Goal: Task Accomplishment & Management: Use online tool/utility

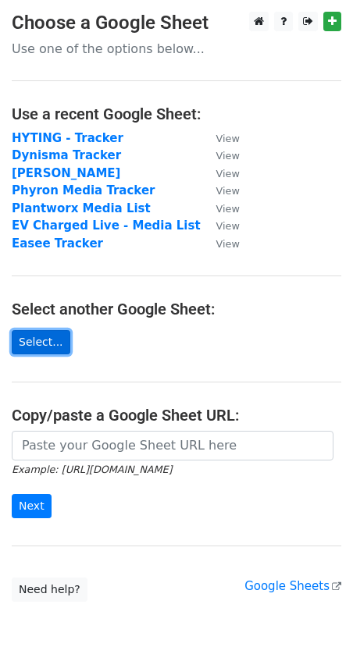
click at [39, 344] on link "Select..." at bounding box center [41, 342] width 59 height 24
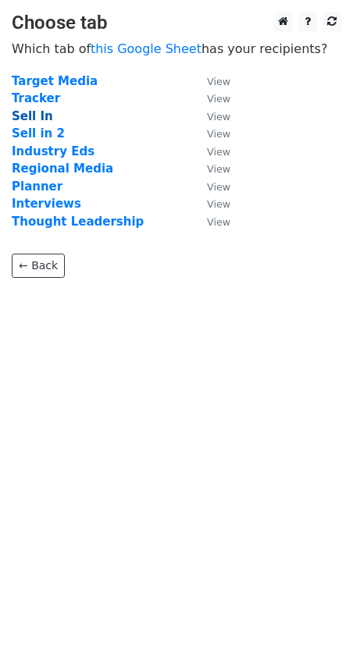
click at [31, 119] on strong "Sell In" at bounding box center [32, 116] width 41 height 14
click at [27, 116] on strong "Sell In" at bounding box center [32, 116] width 41 height 14
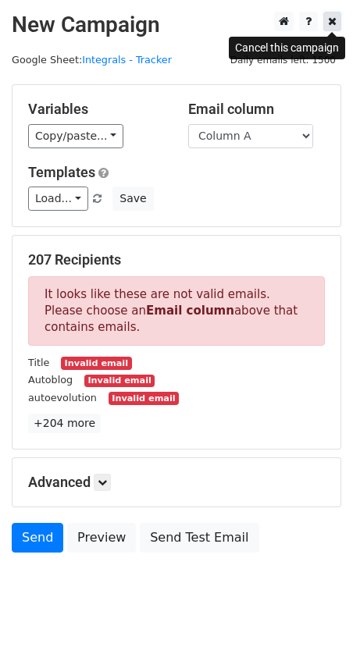
click at [333, 22] on icon at bounding box center [332, 21] width 9 height 11
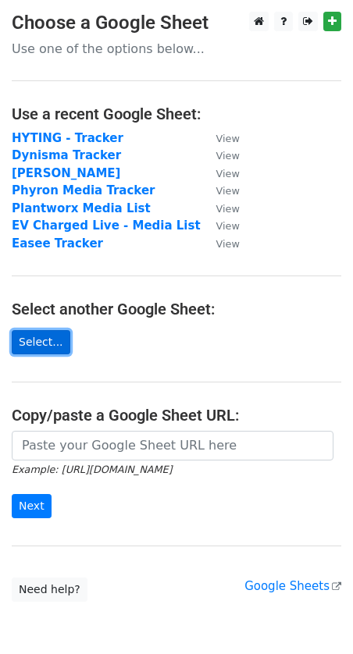
click at [43, 345] on link "Select..." at bounding box center [41, 342] width 59 height 24
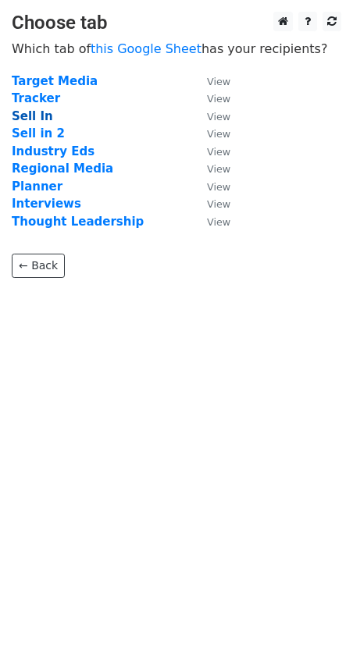
click at [28, 120] on strong "Sell In" at bounding box center [32, 116] width 41 height 14
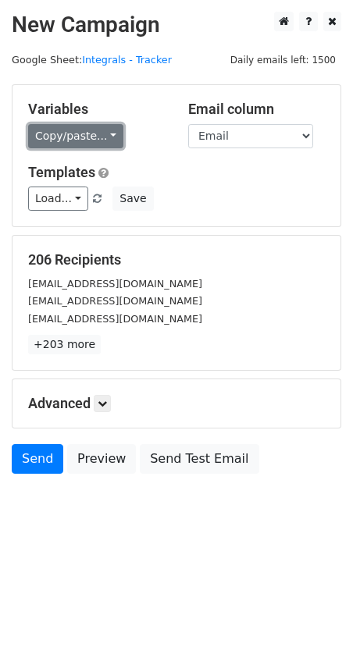
click at [51, 130] on link "Copy/paste..." at bounding box center [75, 136] width 95 height 24
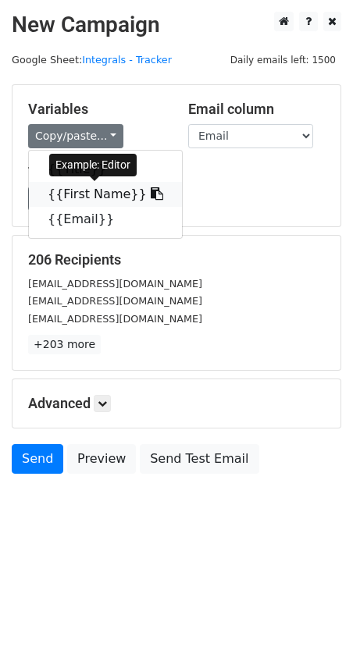
click at [68, 192] on link "{{First Name}}" at bounding box center [105, 194] width 153 height 25
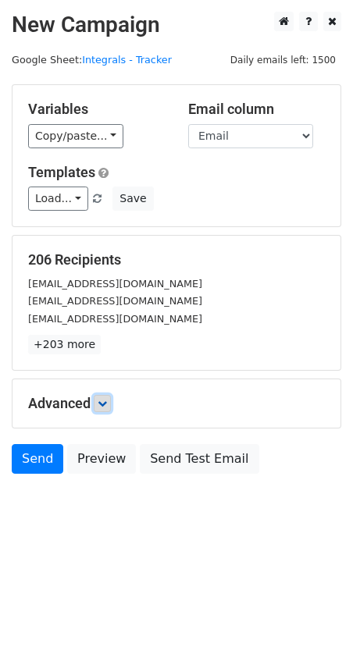
click at [105, 404] on icon at bounding box center [102, 403] width 9 height 9
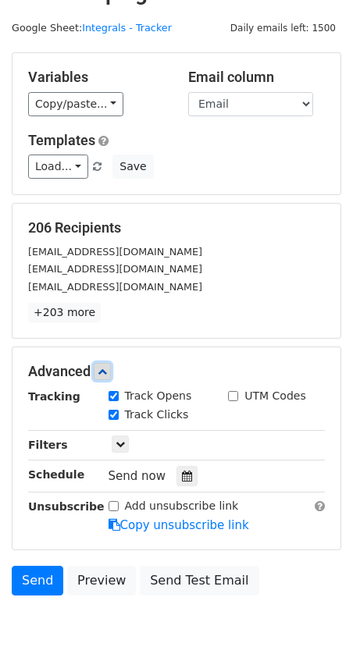
scroll to position [46, 0]
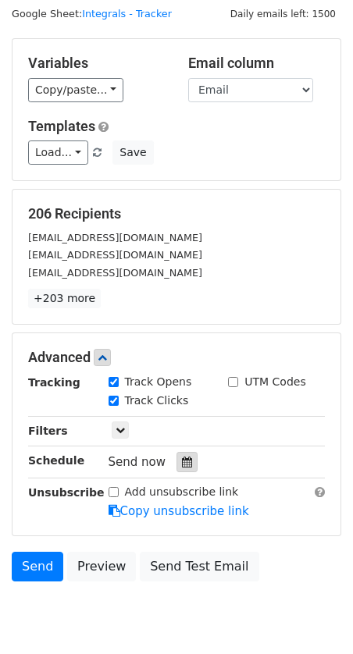
click at [182, 465] on icon at bounding box center [187, 462] width 10 height 11
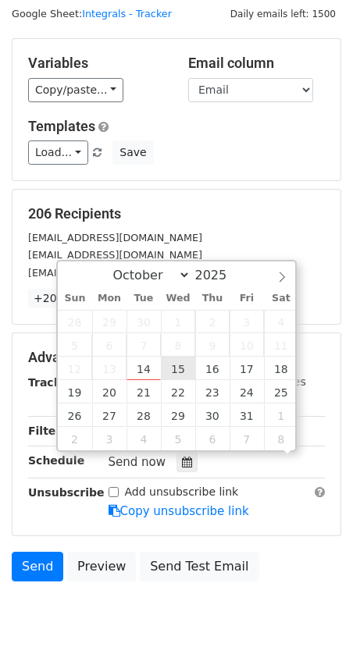
scroll to position [1, 0]
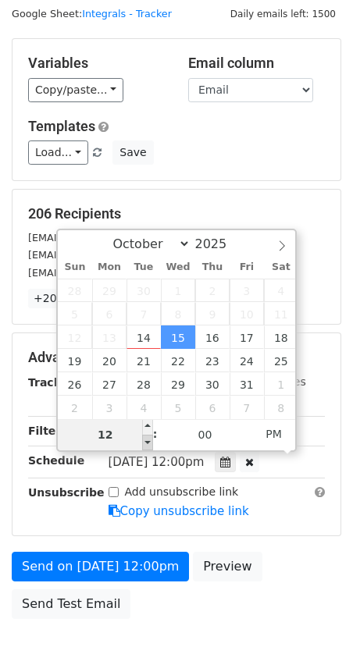
type input "[DATE] 11:00"
type input "11"
click at [147, 439] on span at bounding box center [147, 443] width 11 height 16
type input "[DATE] 10:00"
type input "10"
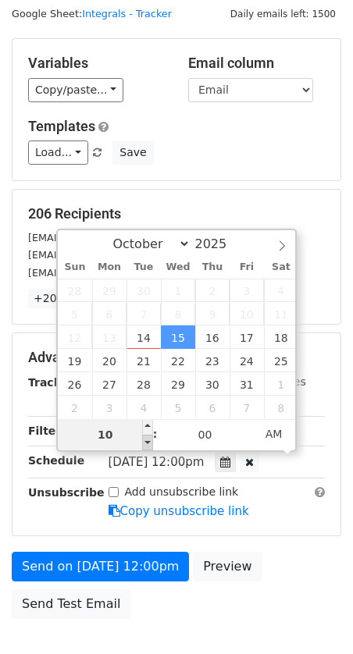
click at [147, 439] on span at bounding box center [147, 443] width 11 height 16
type input "[DATE] 09:00"
type input "09"
click at [147, 439] on span at bounding box center [147, 443] width 11 height 16
type input "[DATE] 08:00"
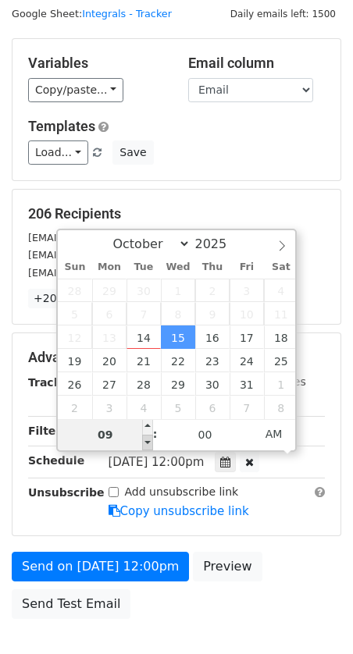
type input "08"
click at [147, 439] on span at bounding box center [147, 443] width 11 height 16
type input "2025-10-15 07:00"
type input "07"
click at [147, 439] on span at bounding box center [147, 443] width 11 height 16
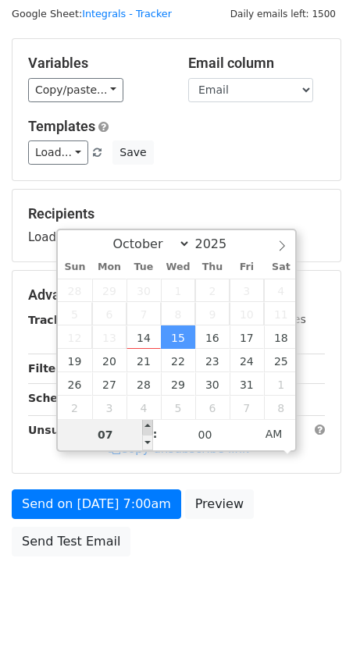
type input "[DATE] 08:00"
type input "08"
click at [148, 423] on span at bounding box center [147, 427] width 11 height 16
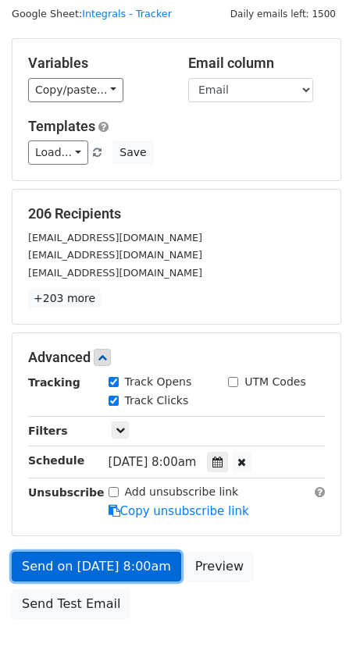
click at [53, 562] on link "Send on [DATE] 8:00am" at bounding box center [96, 567] width 169 height 30
click at [66, 564] on link "Send on [DATE] 8:00am" at bounding box center [96, 567] width 169 height 30
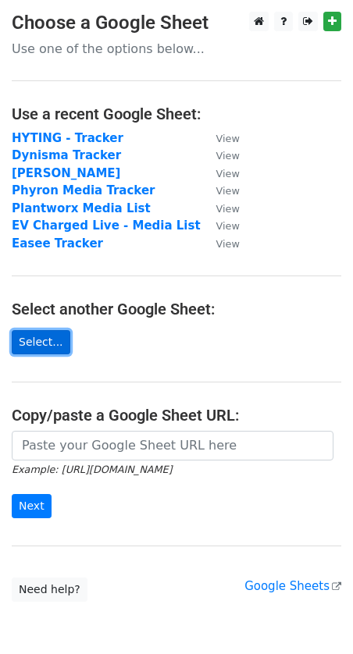
click at [26, 341] on link "Select..." at bounding box center [41, 342] width 59 height 24
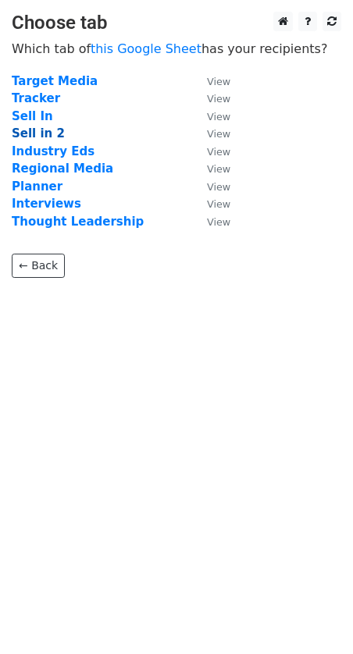
click at [35, 132] on strong "Sell in 2" at bounding box center [38, 133] width 53 height 14
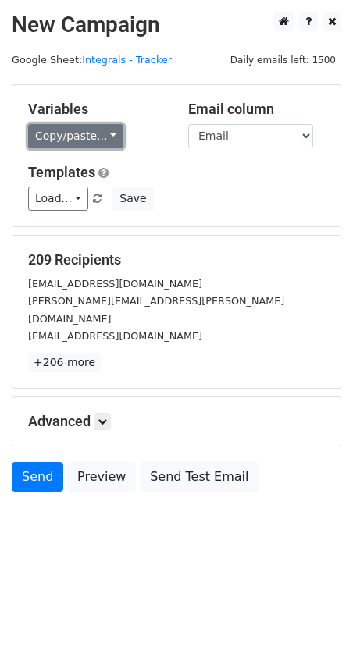
click at [55, 134] on link "Copy/paste..." at bounding box center [75, 136] width 95 height 24
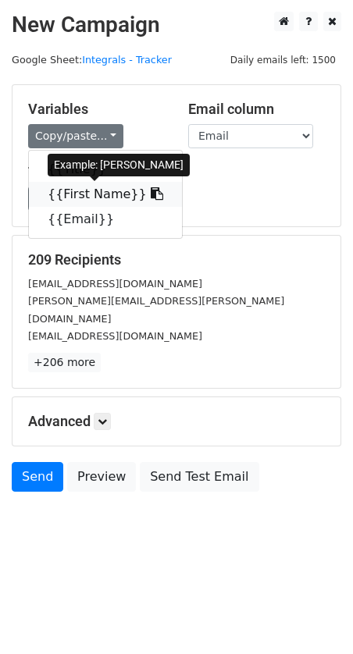
click at [78, 194] on link "{{First Name}}" at bounding box center [105, 194] width 153 height 25
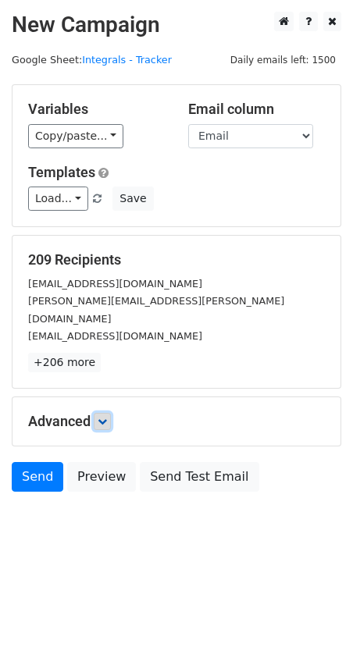
click at [105, 417] on icon at bounding box center [102, 421] width 9 height 9
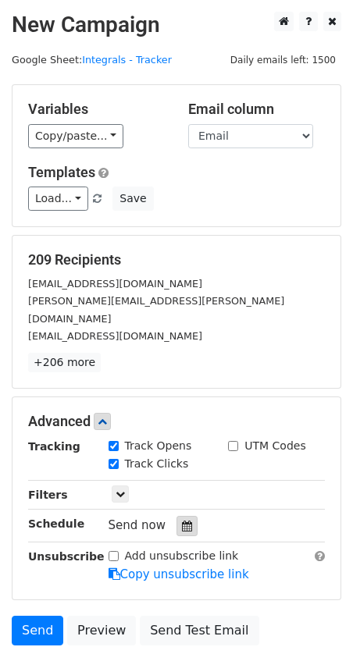
click at [184, 521] on icon at bounding box center [187, 526] width 10 height 11
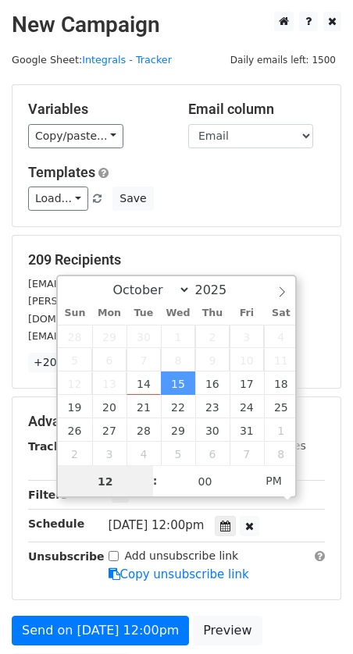
scroll to position [1, 0]
type input "[DATE] 11:00"
type input "11"
click at [150, 487] on span at bounding box center [147, 489] width 11 height 16
type input "[DATE] 10:00"
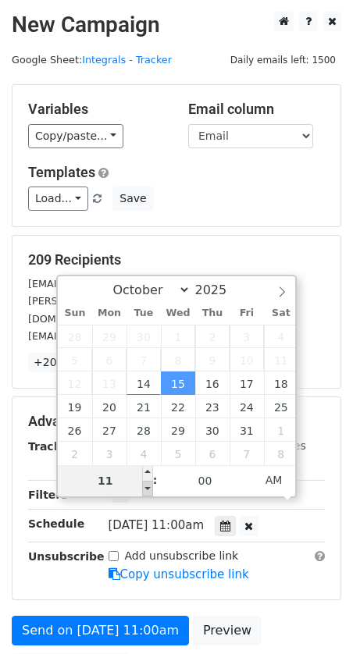
type input "10"
click at [150, 487] on span at bounding box center [147, 489] width 11 height 16
type input "[DATE] 09:00"
type input "09"
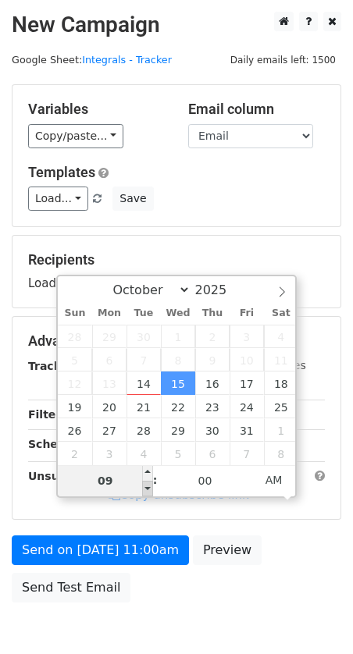
click at [150, 487] on span at bounding box center [147, 489] width 11 height 16
type input "[DATE] 08:00"
type input "08"
click at [150, 487] on span at bounding box center [147, 489] width 11 height 16
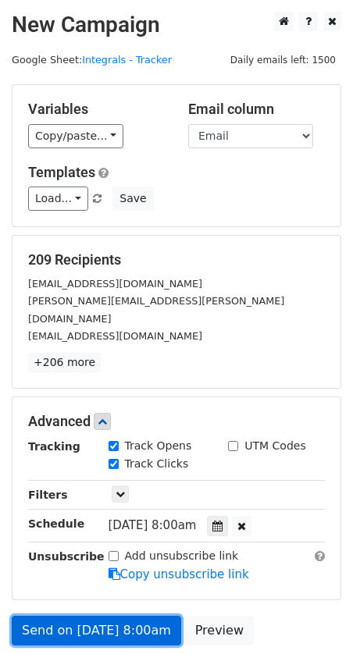
click at [59, 616] on link "Send on [DATE] 8:00am" at bounding box center [96, 631] width 169 height 30
click at [73, 616] on link "Send on [DATE] 8:00am" at bounding box center [96, 631] width 169 height 30
